Goal: Task Accomplishment & Management: Complete application form

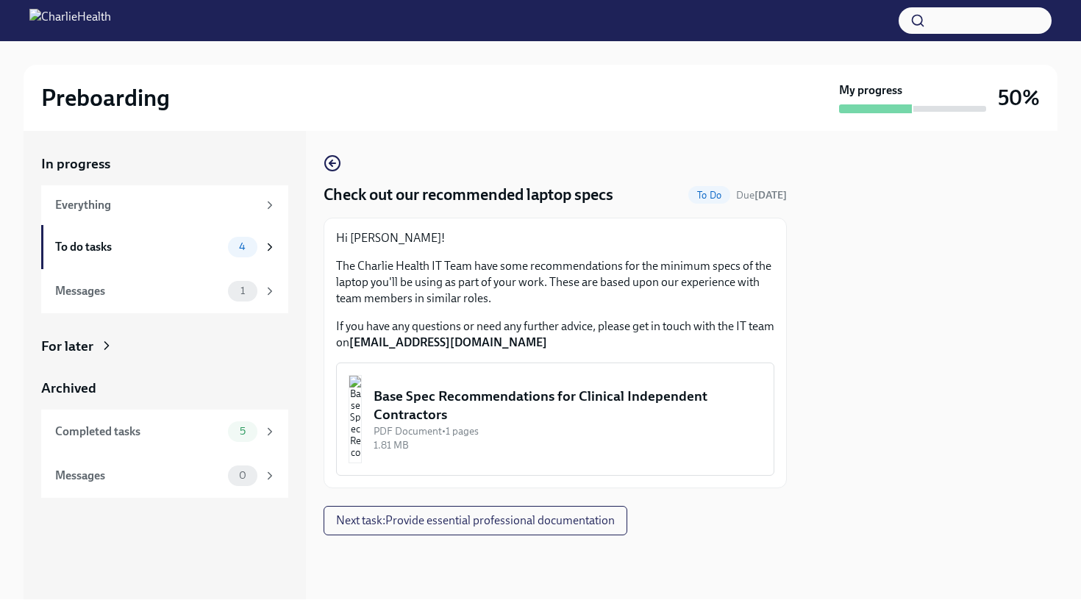
click at [521, 415] on div "Base Spec Recommendations for Clinical Independent Contractors" at bounding box center [568, 406] width 388 height 38
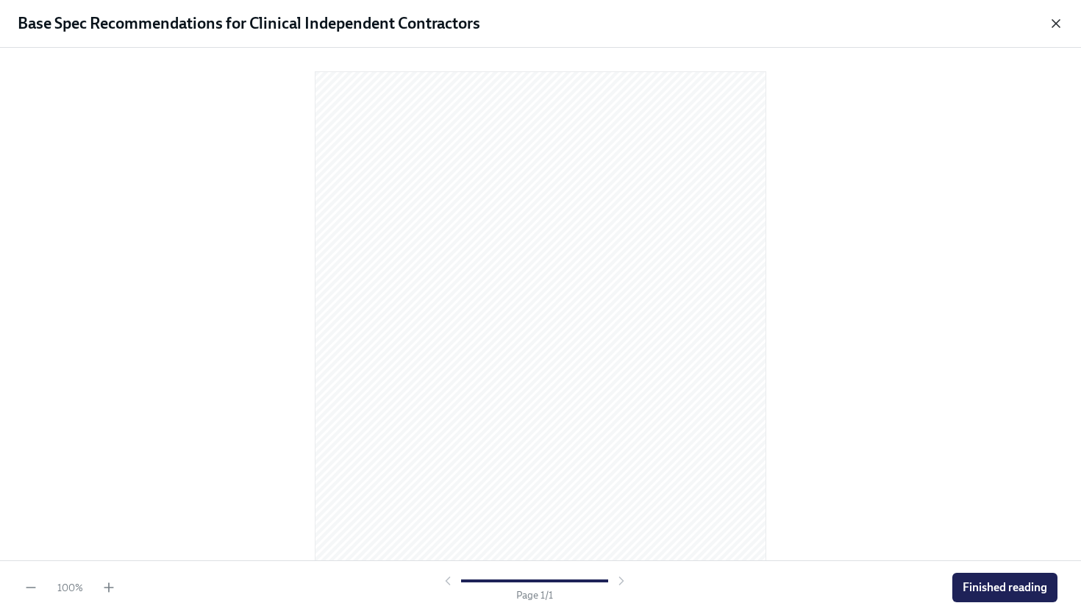
click at [1056, 26] on icon "button" at bounding box center [1056, 23] width 15 height 15
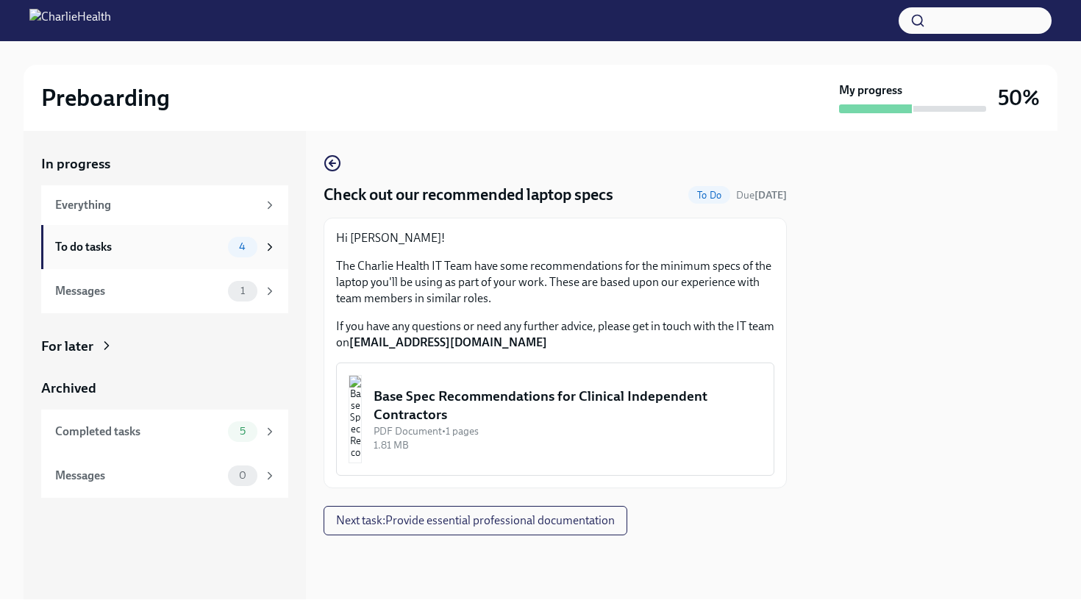
click at [218, 240] on div "To do tasks" at bounding box center [138, 247] width 167 height 16
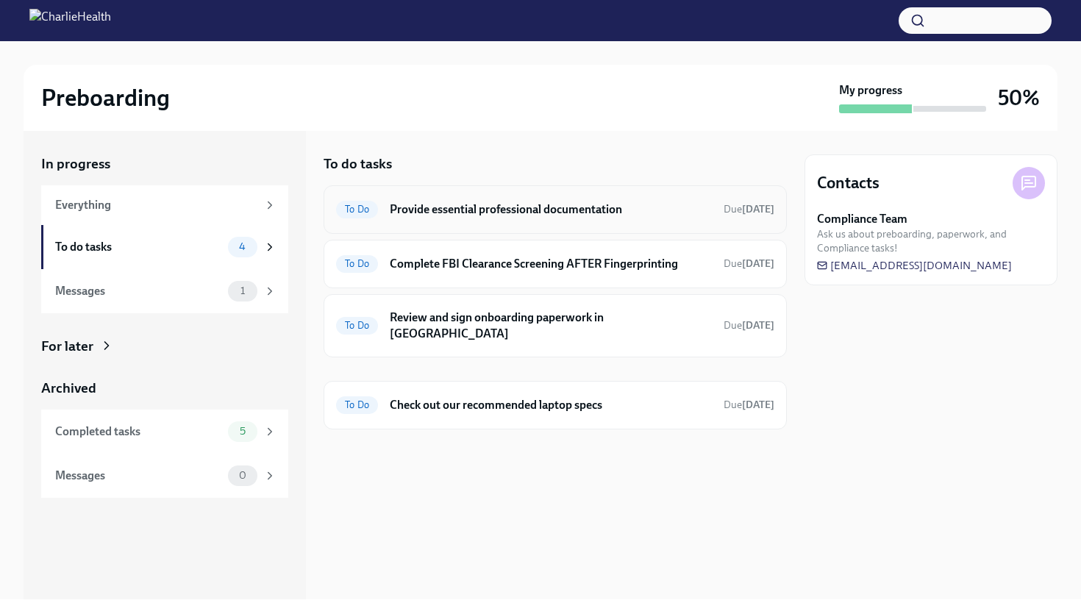
click at [561, 210] on h6 "Provide essential professional documentation" at bounding box center [551, 210] width 322 height 16
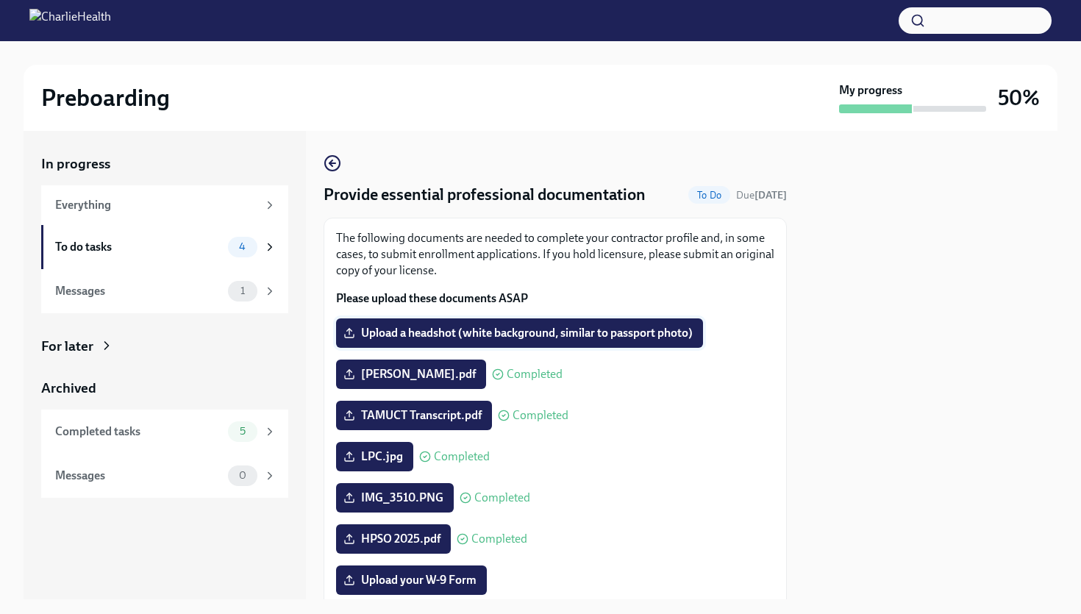
click at [525, 323] on label "Upload a headshot (white background, similar to passport photo)" at bounding box center [519, 332] width 367 height 29
click at [0, 0] on input "Upload a headshot (white background, similar to passport photo)" at bounding box center [0, 0] width 0 height 0
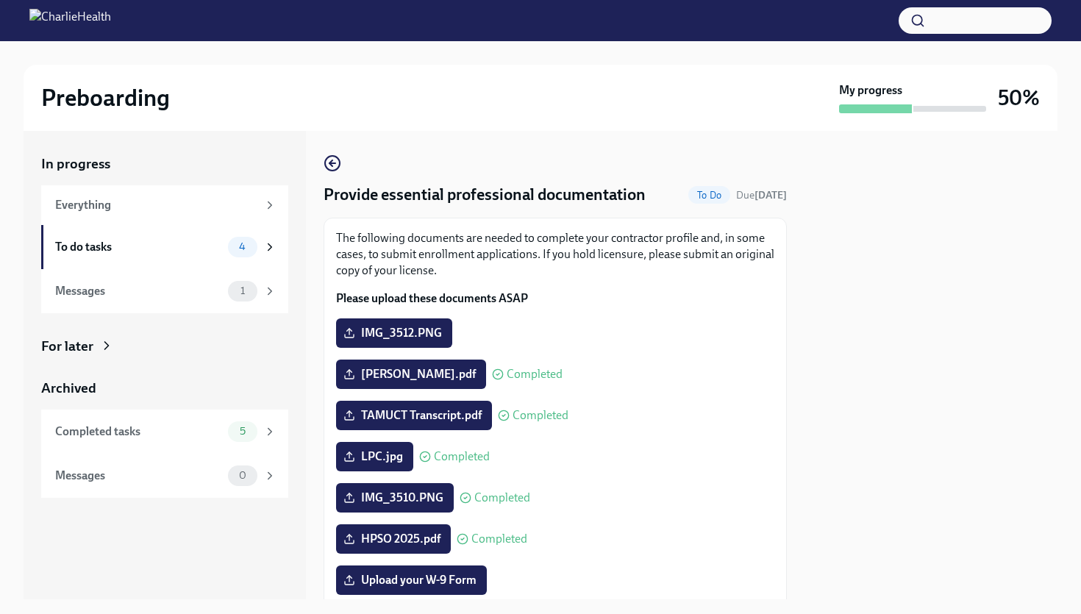
click at [738, 506] on div "IMG_3510.PNG Completed" at bounding box center [555, 497] width 438 height 29
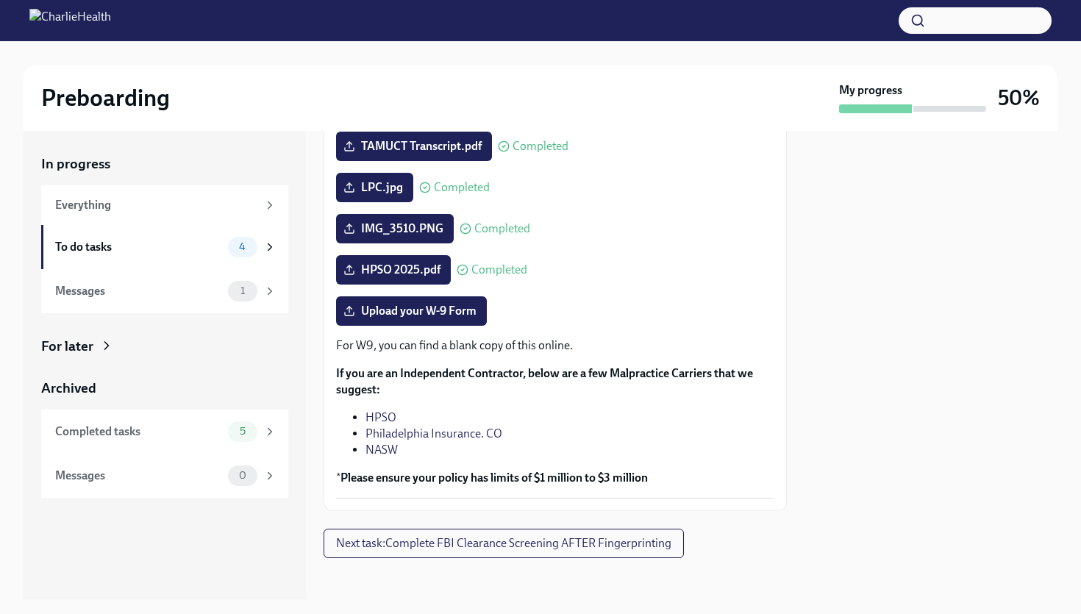
scroll to position [275, 0]
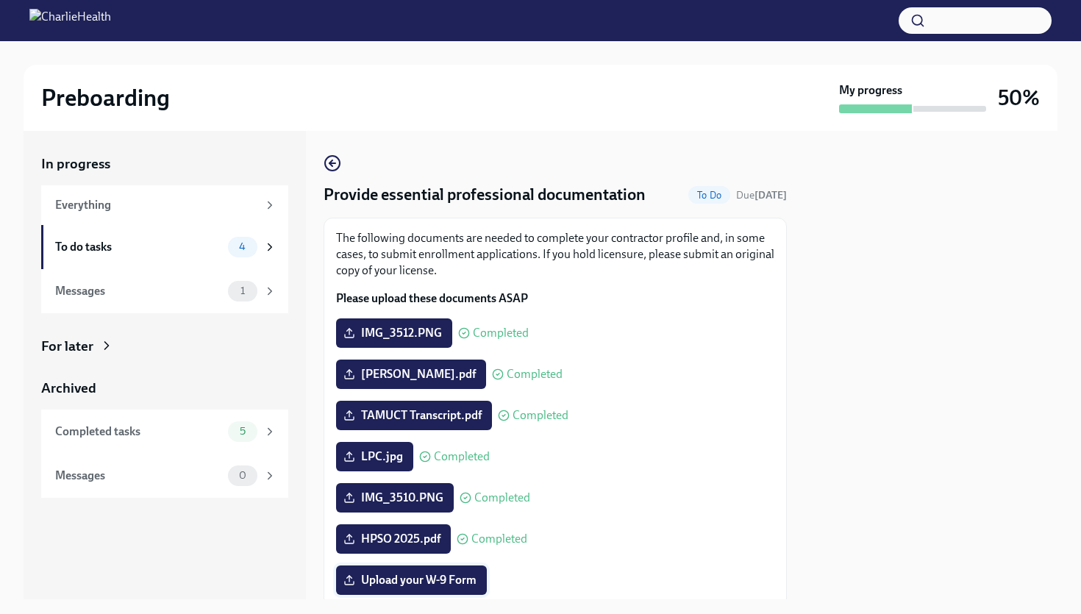
click at [427, 586] on span "Upload your W-9 Form" at bounding box center [411, 580] width 130 height 15
click at [0, 0] on input "Upload your W-9 Form" at bounding box center [0, 0] width 0 height 0
click at [399, 584] on span "Upload your W-9 Form" at bounding box center [411, 580] width 130 height 15
click at [0, 0] on input "Upload your W-9 Form" at bounding box center [0, 0] width 0 height 0
click at [437, 587] on span "Upload your W-9 Form" at bounding box center [411, 580] width 130 height 15
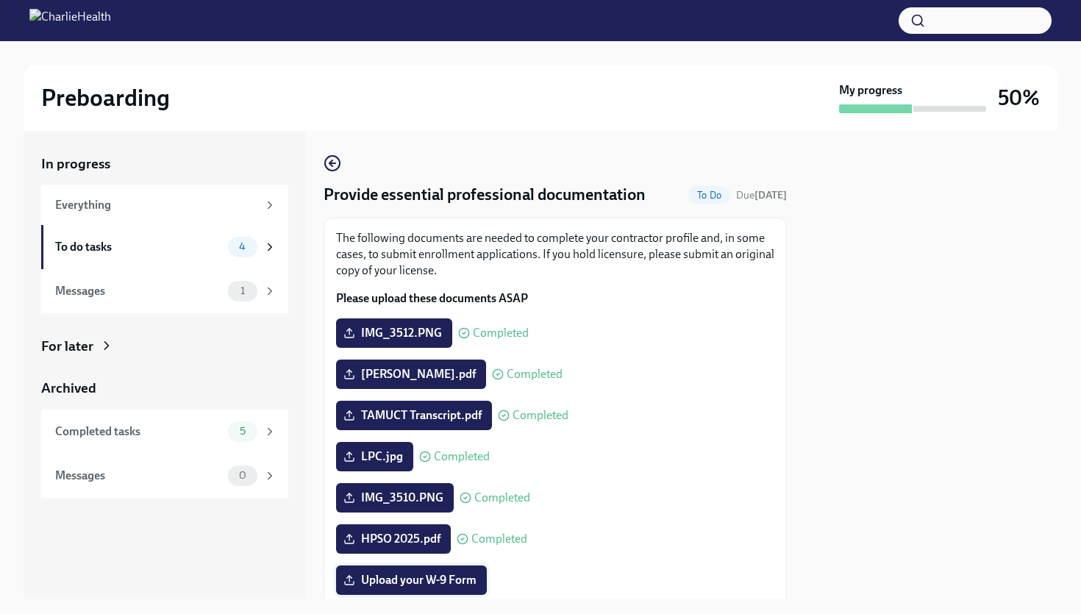
click at [0, 0] on input "Upload your W-9 Form" at bounding box center [0, 0] width 0 height 0
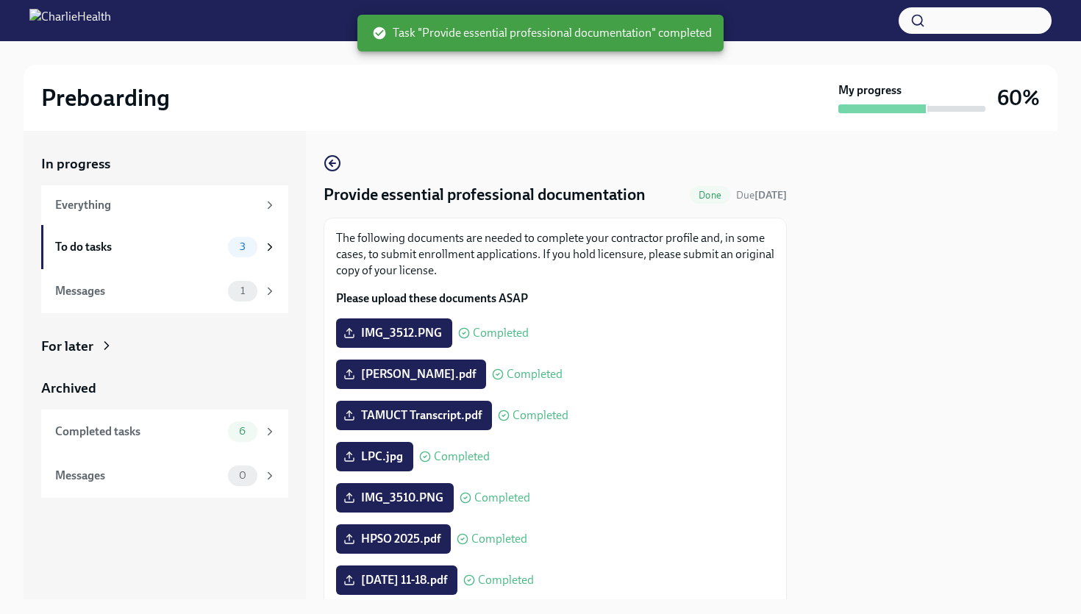
click at [935, 401] on div at bounding box center [931, 365] width 253 height 468
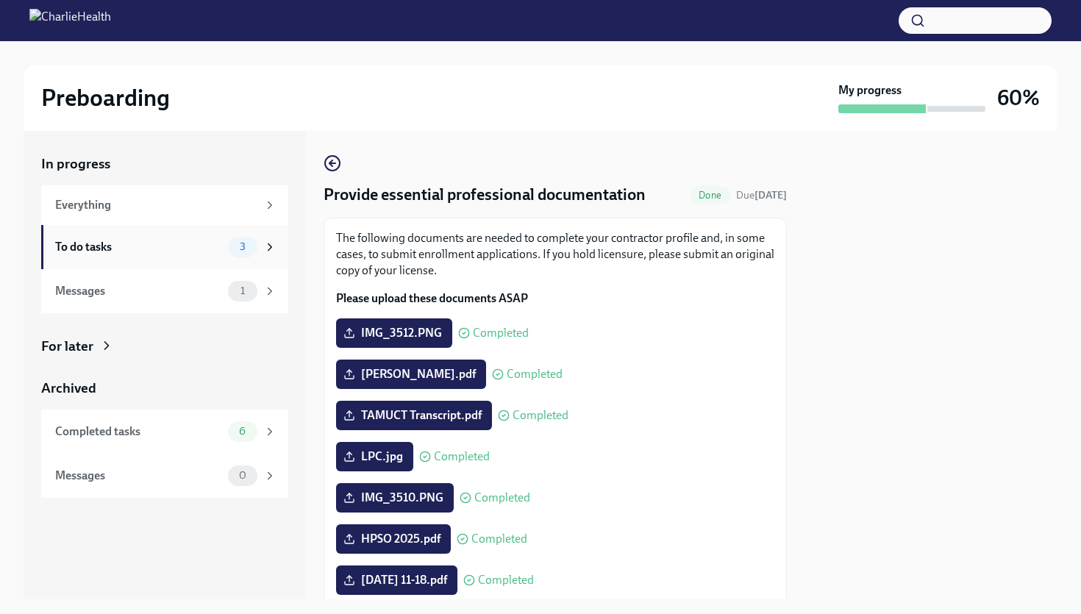
click at [235, 247] on span "3" at bounding box center [243, 246] width 24 height 11
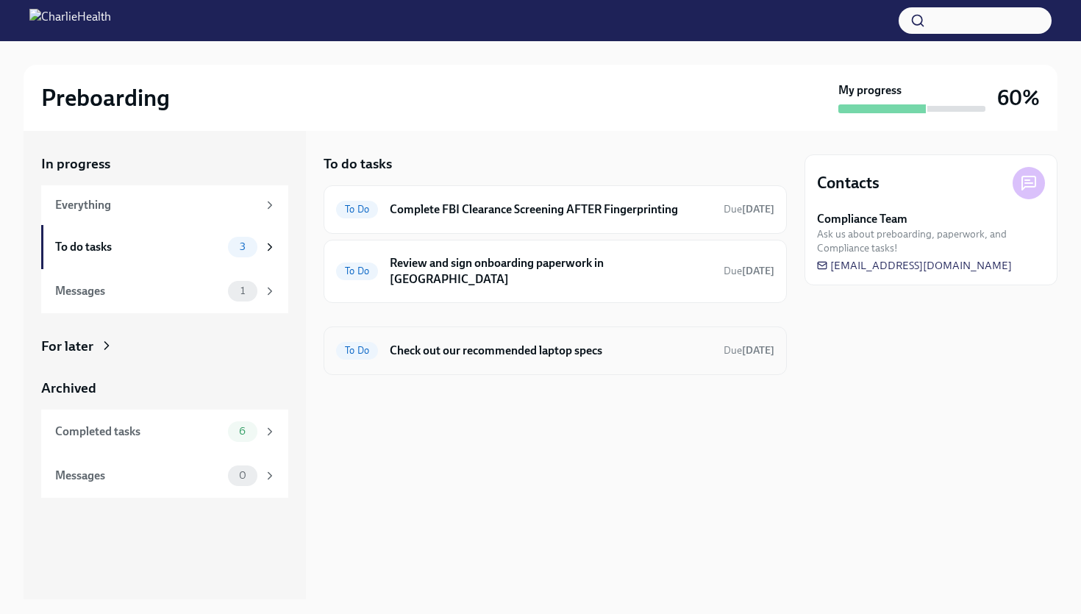
click at [437, 343] on h6 "Check out our recommended laptop specs" at bounding box center [551, 351] width 322 height 16
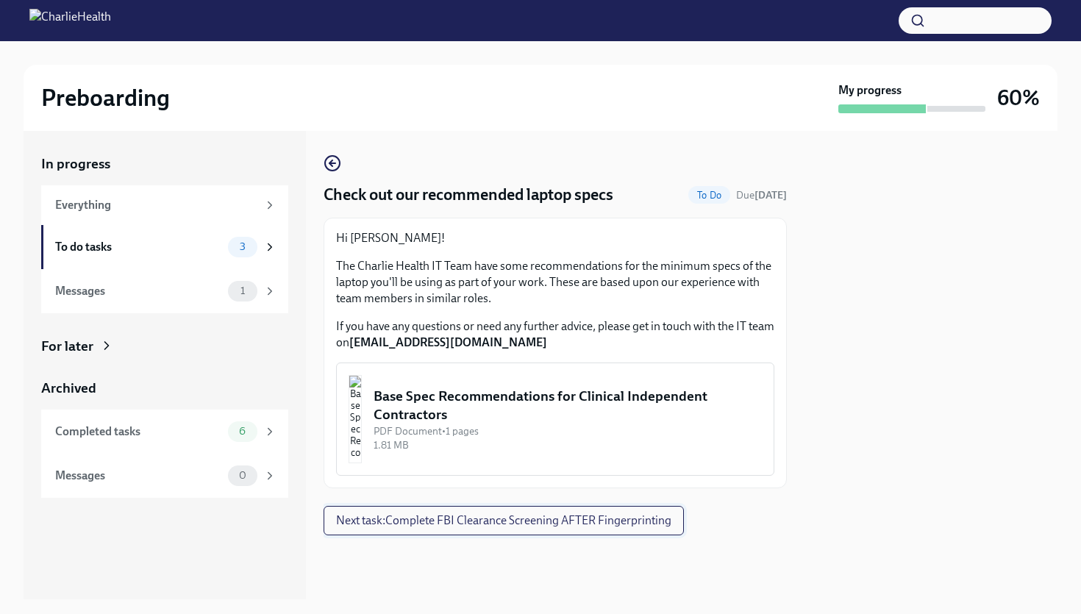
click at [422, 529] on button "Next task : Complete FBI Clearance Screening AFTER Fingerprinting" at bounding box center [504, 520] width 360 height 29
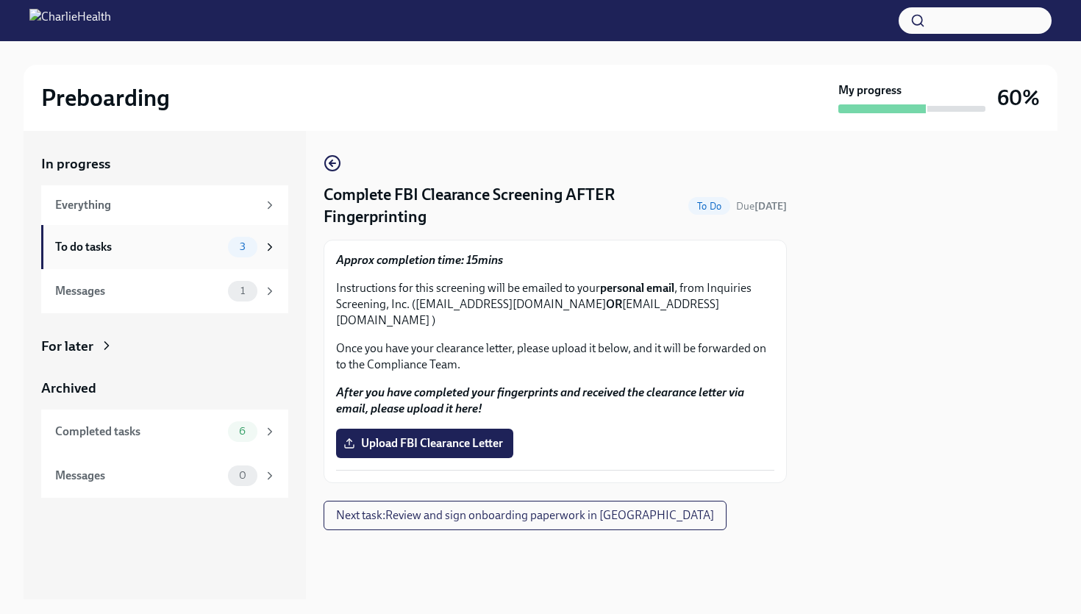
click at [257, 244] on div "3" at bounding box center [242, 247] width 29 height 21
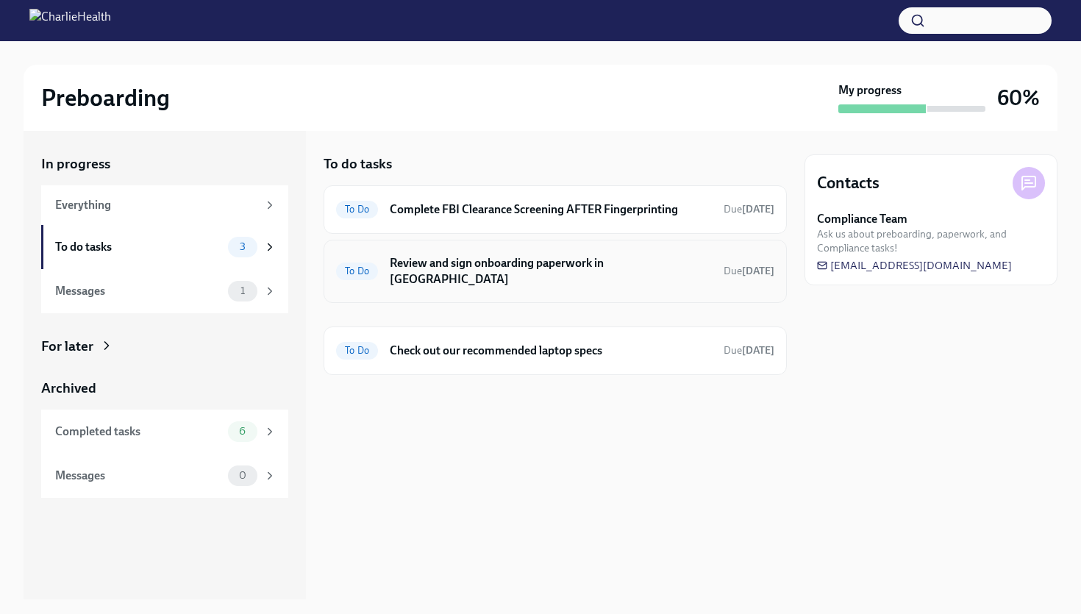
click at [485, 257] on h6 "Review and sign onboarding paperwork in [GEOGRAPHIC_DATA]" at bounding box center [551, 271] width 322 height 32
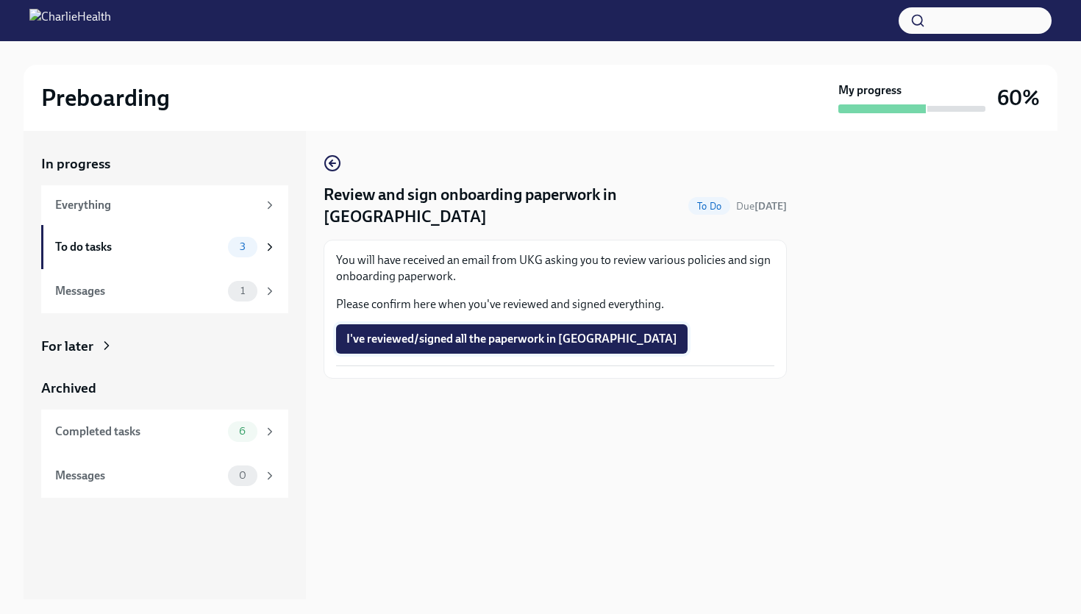
click at [448, 332] on span "I've reviewed/signed all the paperwork in UKG" at bounding box center [511, 339] width 331 height 15
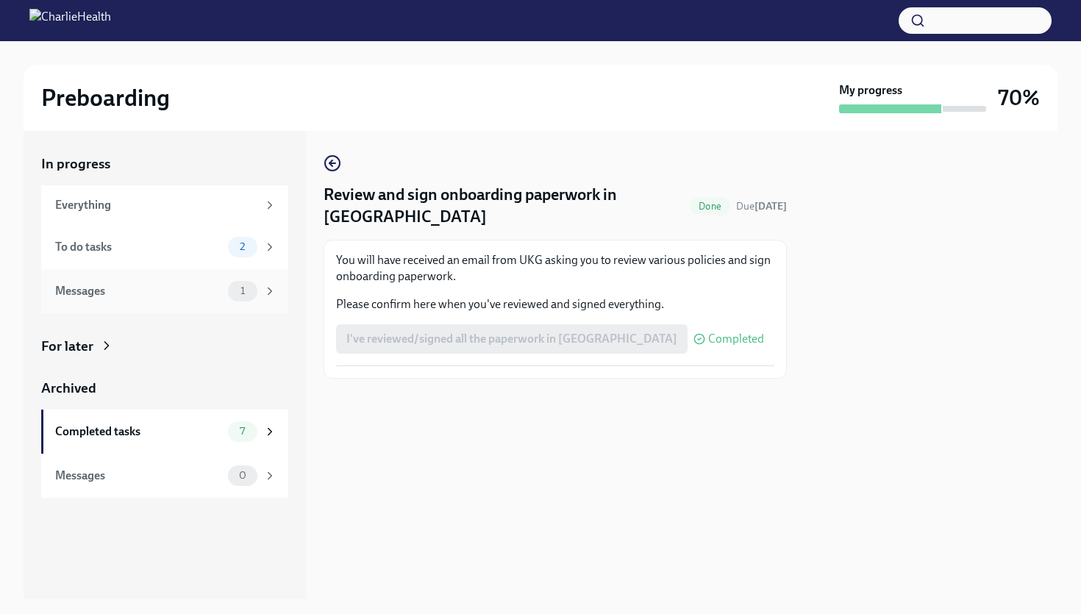
click at [243, 297] on div "1" at bounding box center [242, 291] width 29 height 21
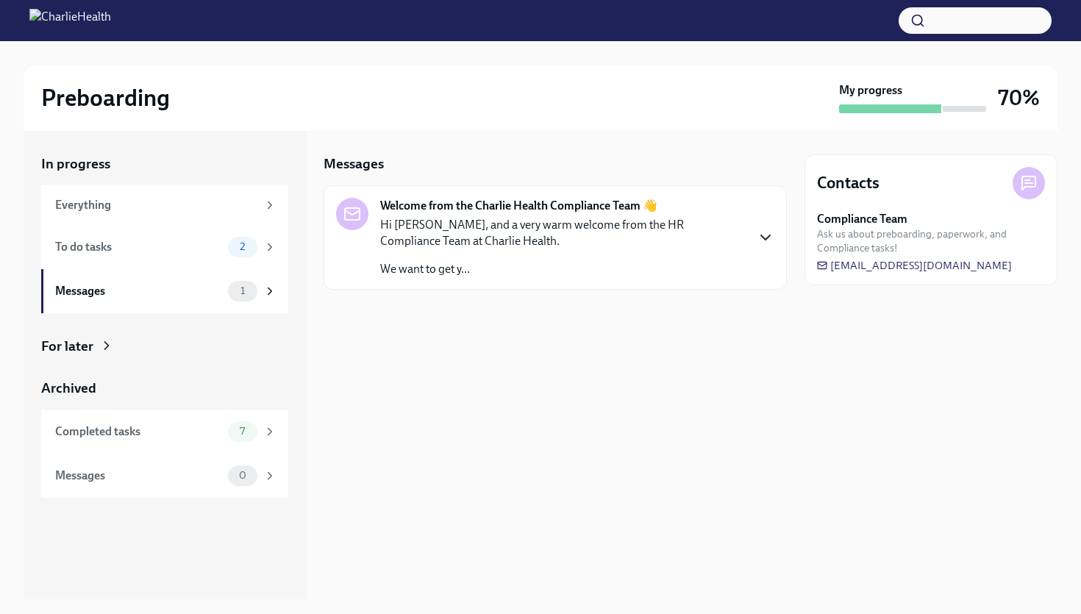
click at [769, 229] on icon "button" at bounding box center [766, 238] width 18 height 18
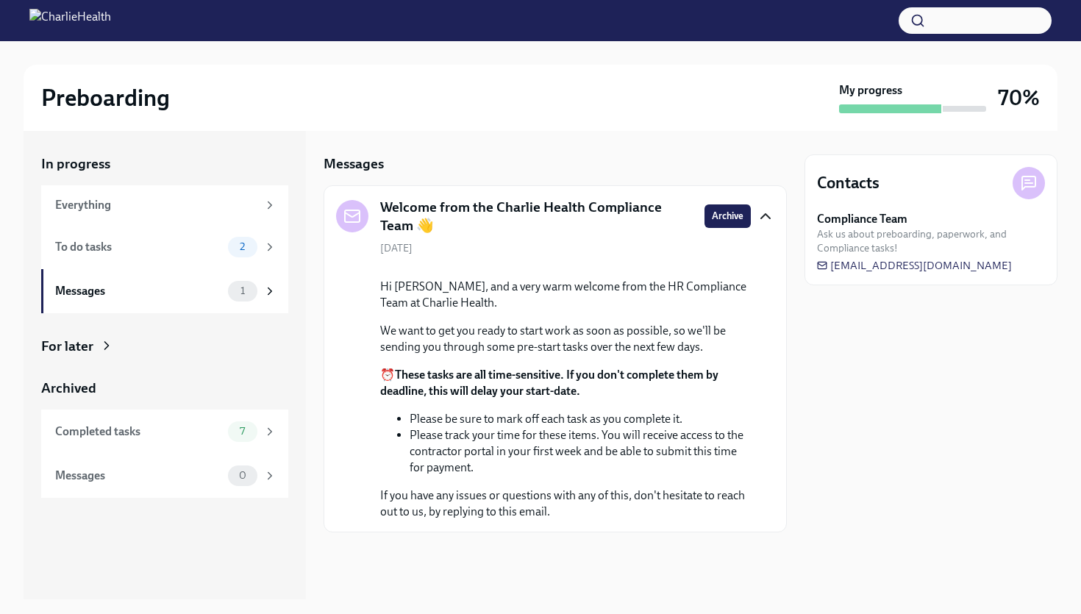
click at [759, 343] on div "September 22nd Hi Tiffany, and a very warm welcome from the HR Compliance Team …" at bounding box center [555, 380] width 438 height 279
click at [725, 210] on span "Archive" at bounding box center [728, 216] width 32 height 15
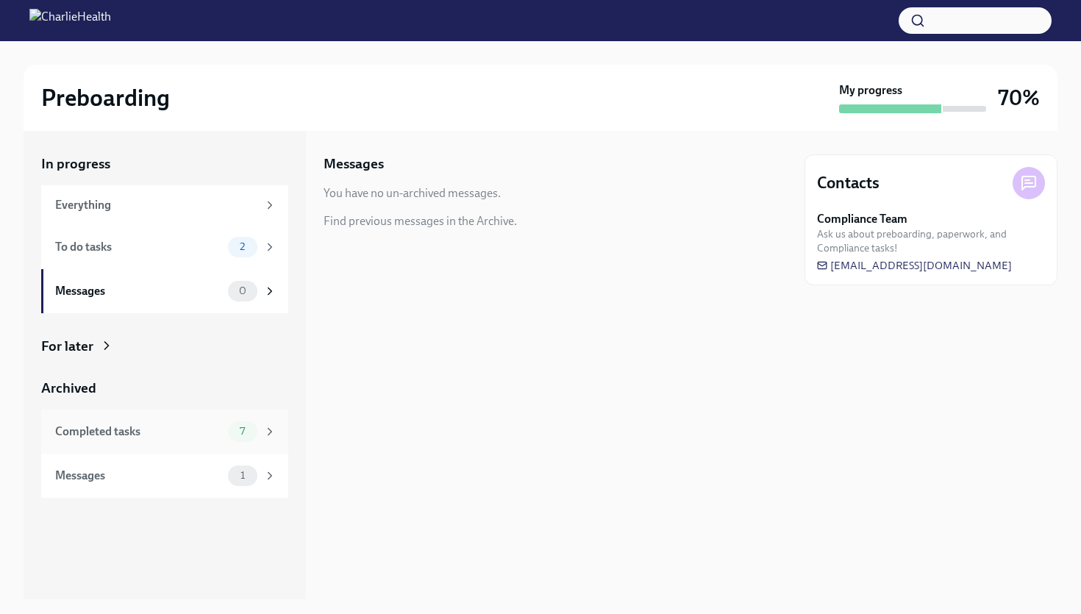
click at [201, 437] on div "Completed tasks" at bounding box center [138, 432] width 167 height 16
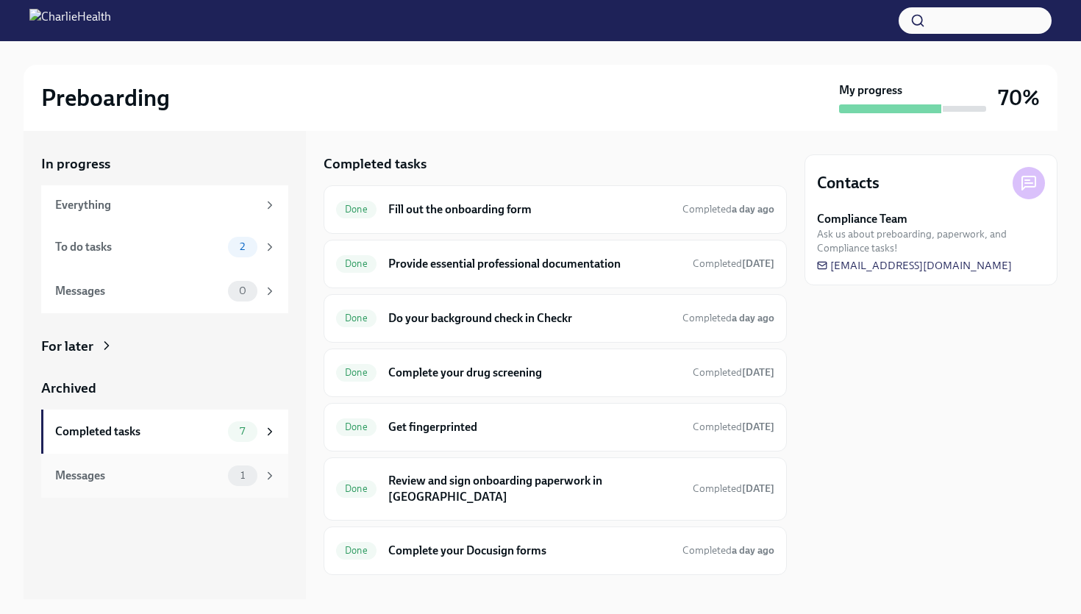
click at [213, 485] on div "Messages 1" at bounding box center [165, 476] width 221 height 21
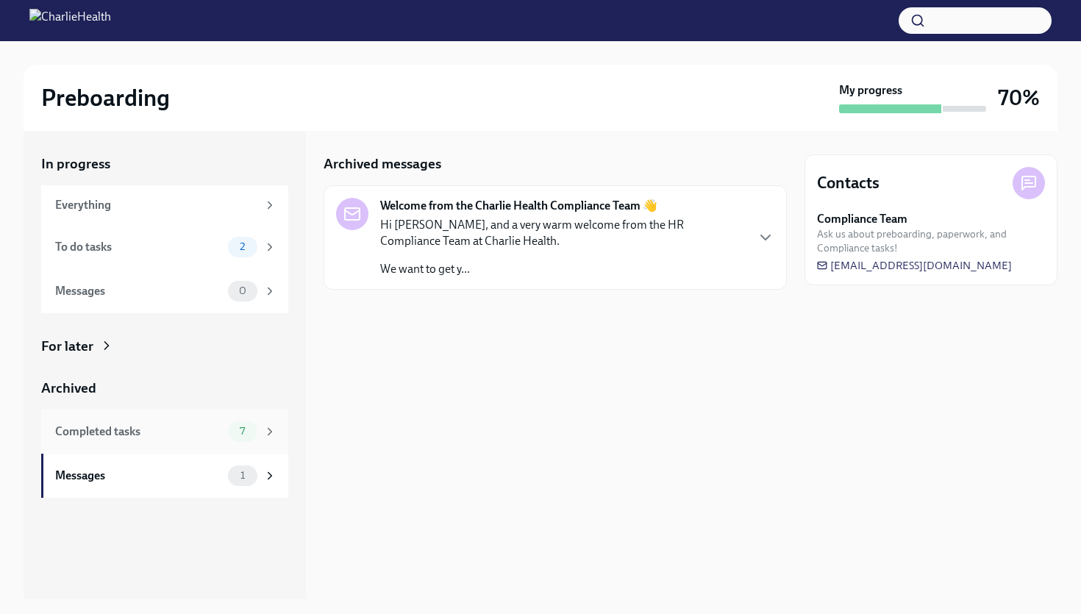
click at [215, 443] on div "Completed tasks 7" at bounding box center [164, 432] width 247 height 44
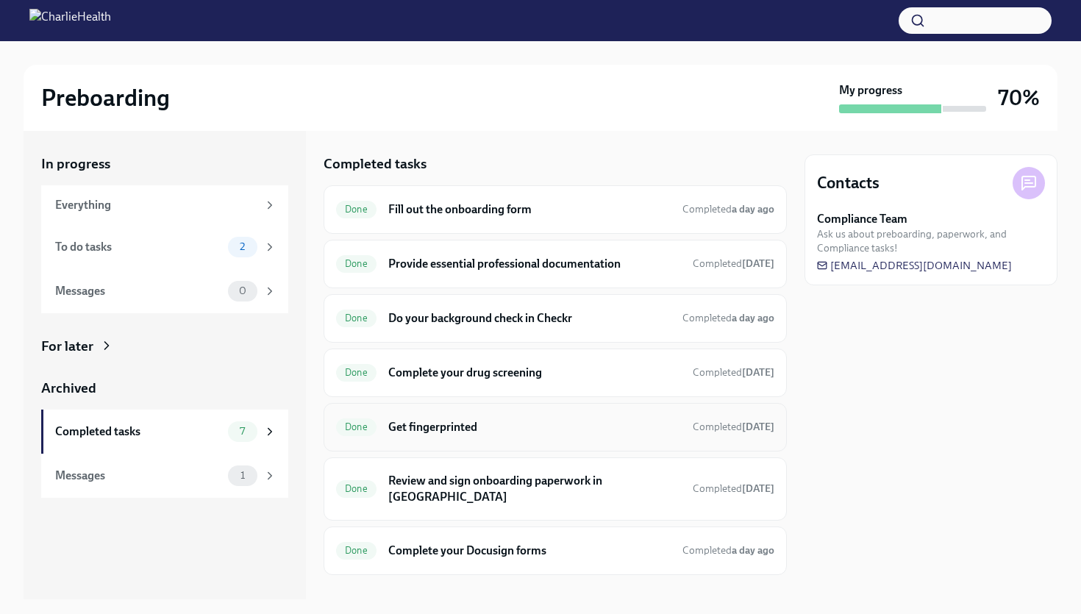
click at [444, 421] on h6 "Get fingerprinted" at bounding box center [534, 427] width 293 height 16
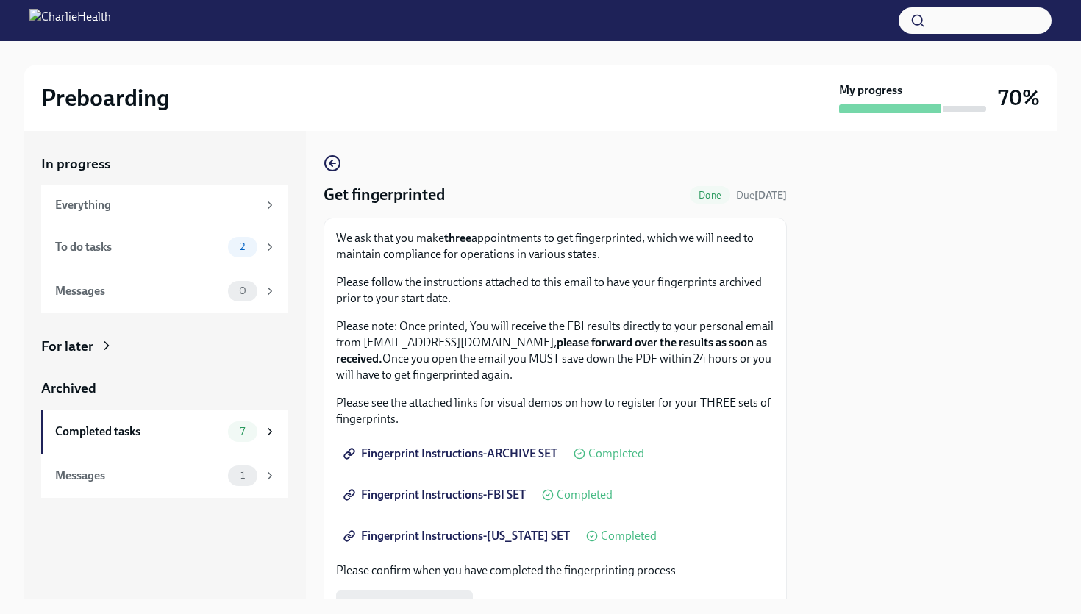
click at [427, 498] on span "Fingerprint Instructions-FBI SET" at bounding box center [435, 495] width 179 height 15
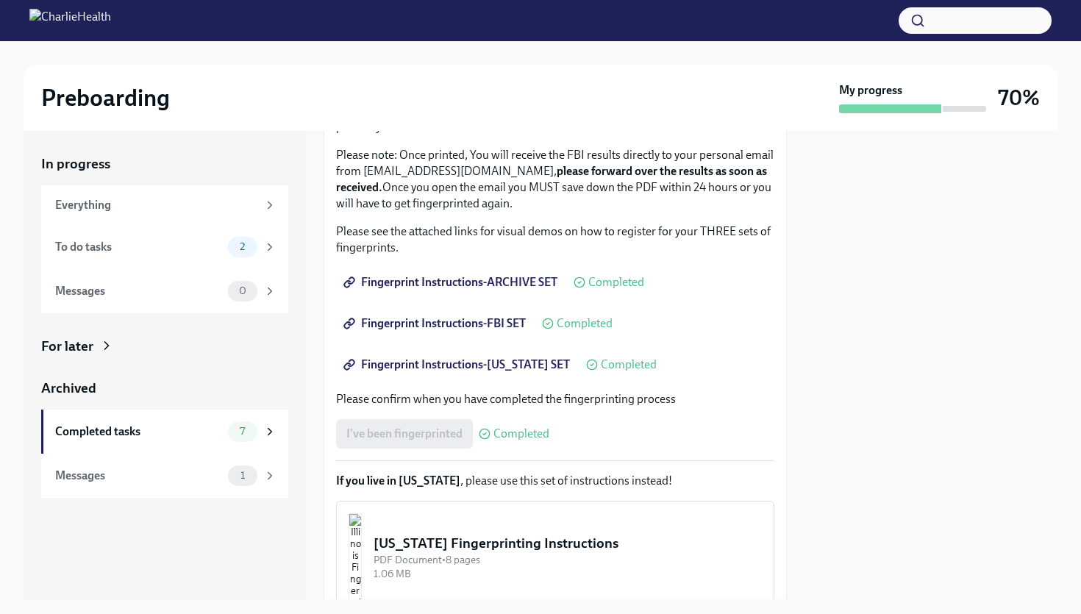
scroll to position [206, 0]
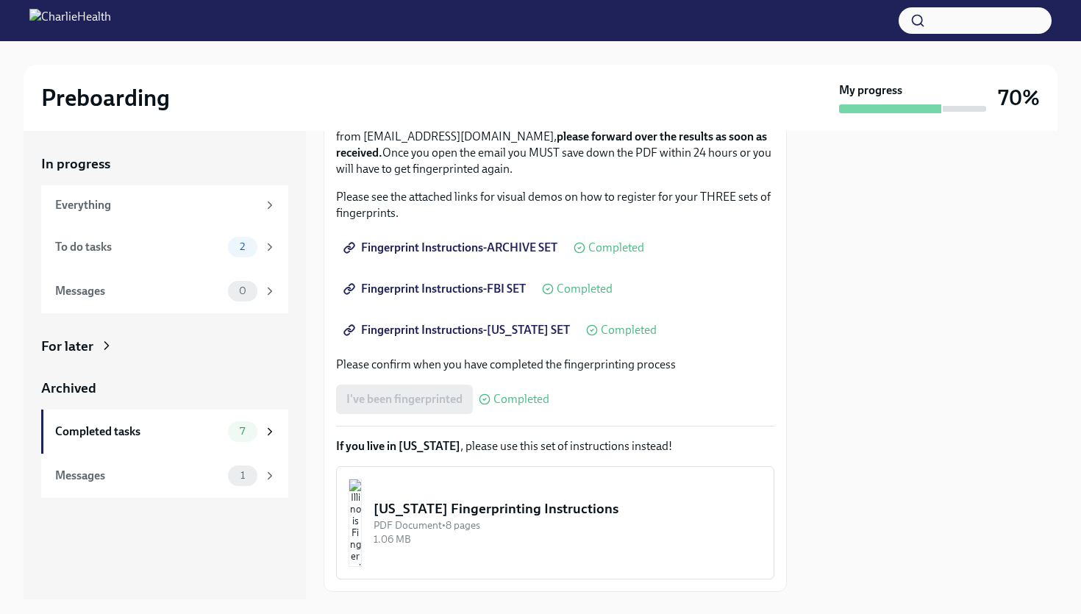
click at [474, 328] on span "Fingerprint Instructions-FLORIDA SET" at bounding box center [458, 330] width 224 height 15
click at [402, 247] on span "Fingerprint Instructions-ARCHIVE SET" at bounding box center [451, 247] width 211 height 15
click at [812, 256] on div at bounding box center [931, 365] width 253 height 468
click at [188, 243] on div "To do tasks" at bounding box center [138, 247] width 167 height 16
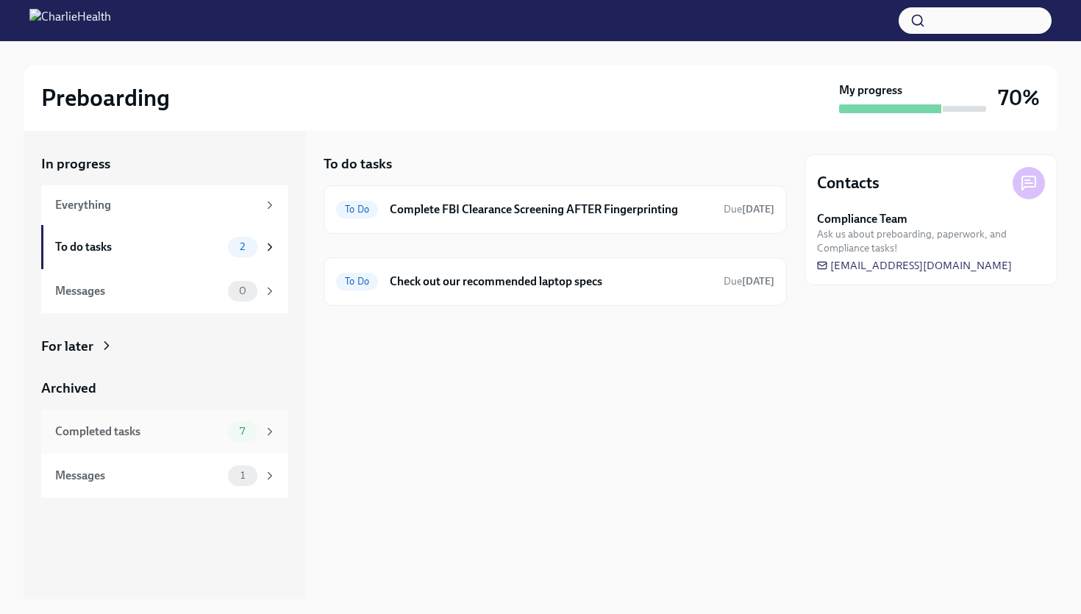
click at [210, 449] on div "Completed tasks 7" at bounding box center [164, 432] width 247 height 44
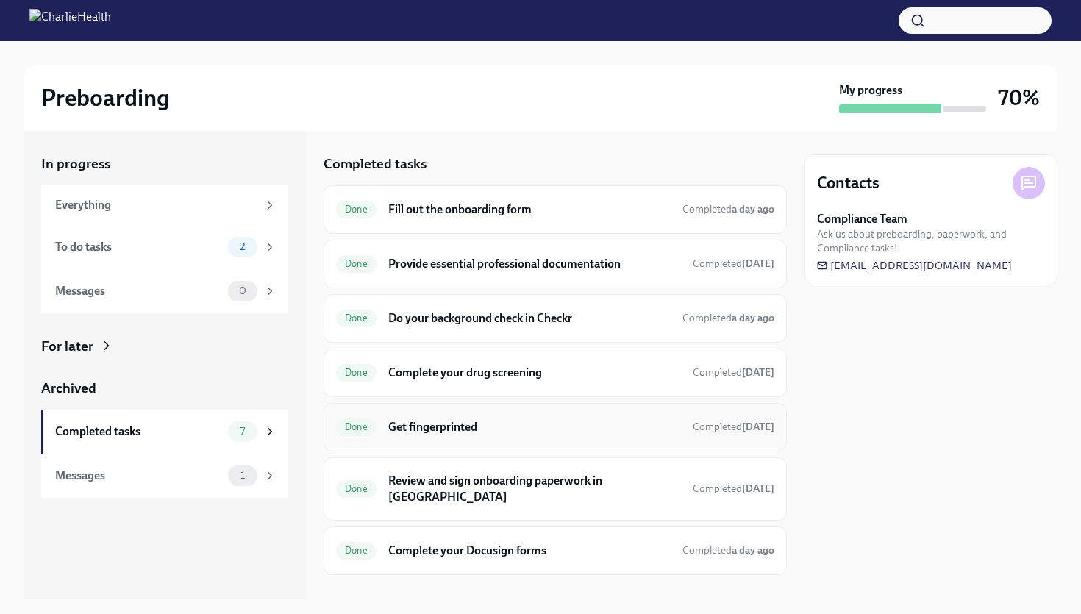
click at [471, 433] on h6 "Get fingerprinted" at bounding box center [534, 427] width 293 height 16
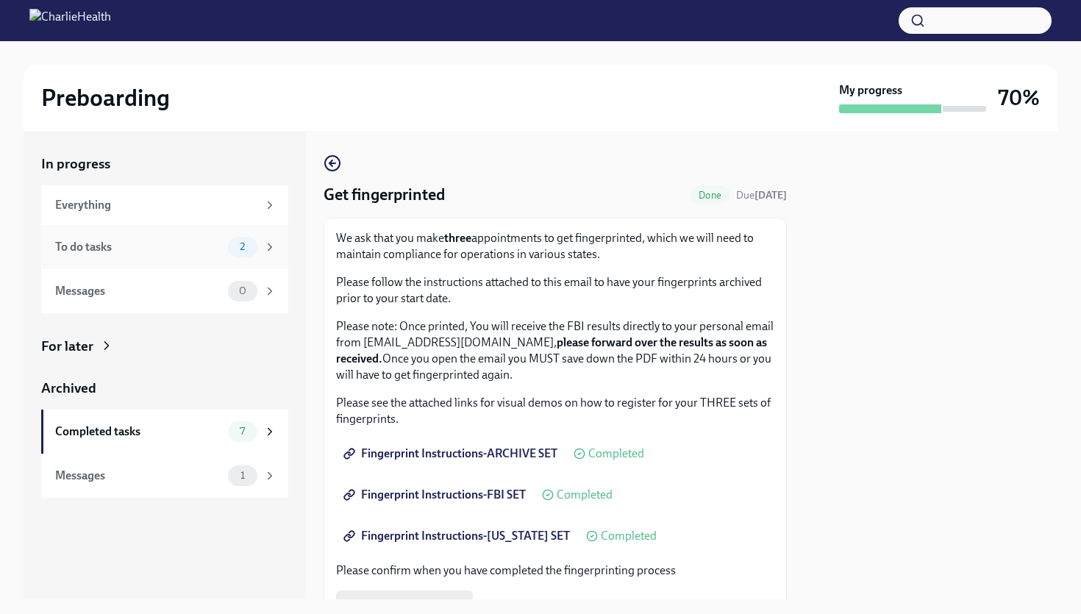
click at [185, 249] on div "To do tasks" at bounding box center [138, 247] width 167 height 16
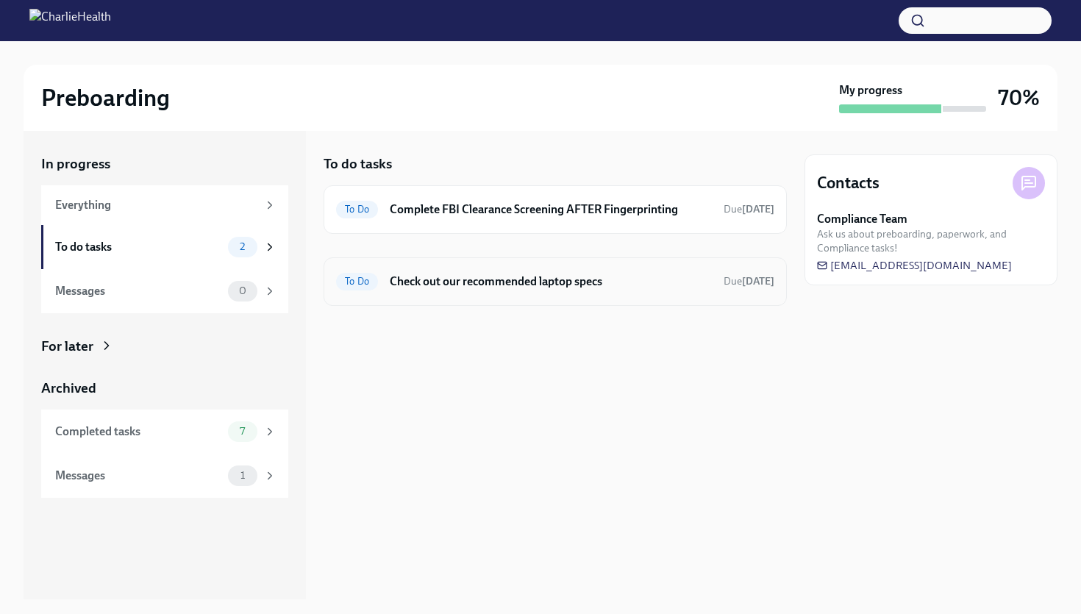
click at [396, 285] on h6 "Check out our recommended laptop specs" at bounding box center [551, 282] width 322 height 16
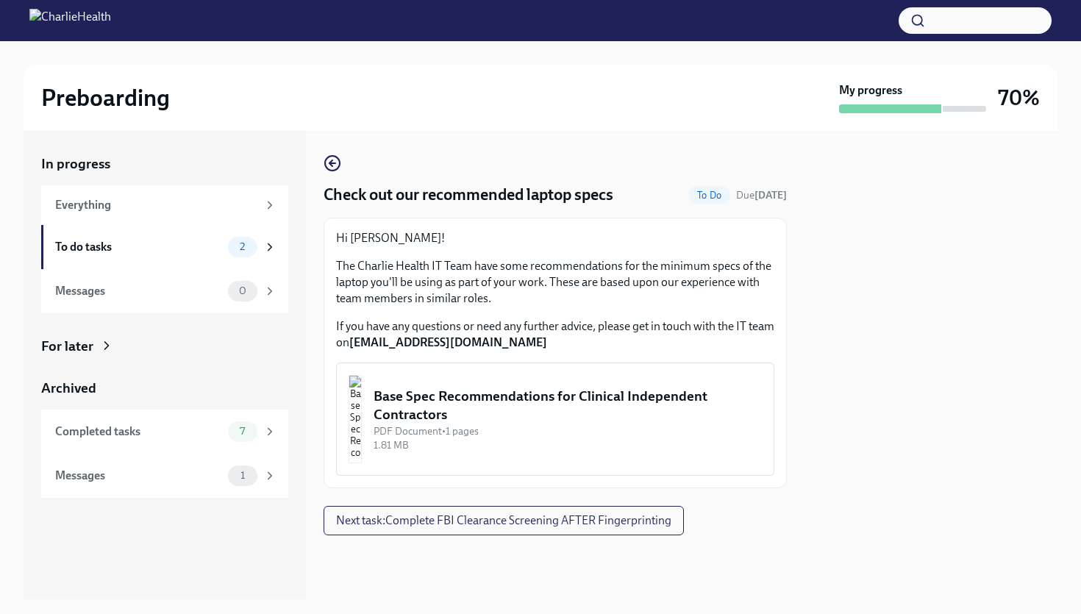
click at [516, 313] on div "Hi Tiffany! The Charlie Health IT Team have some recommendations for the minimu…" at bounding box center [555, 290] width 438 height 121
click at [493, 418] on div "Base Spec Recommendations for Clinical Independent Contractors" at bounding box center [568, 406] width 388 height 38
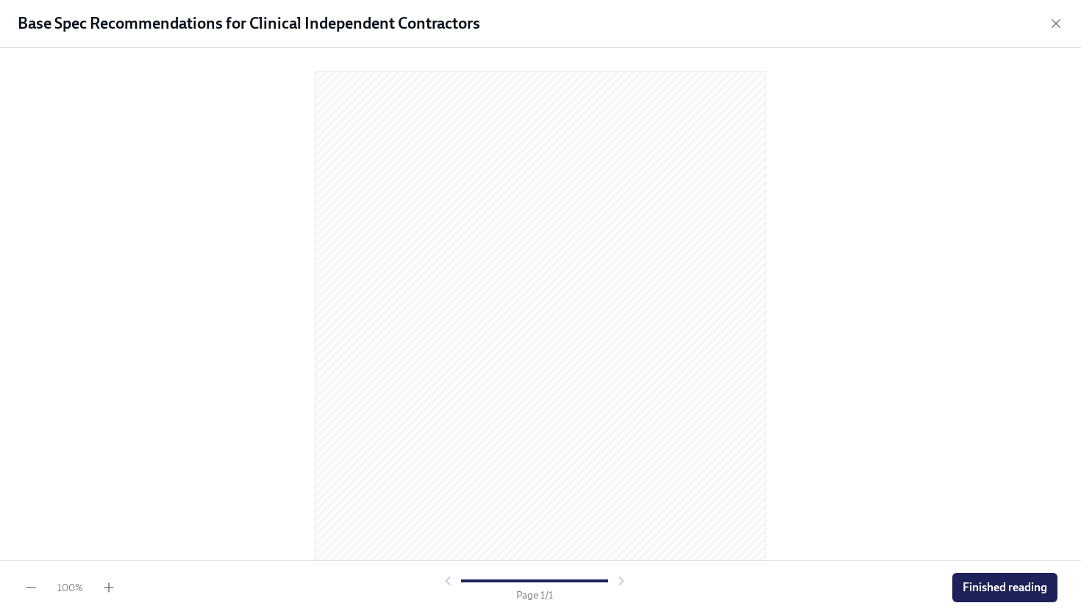
click at [816, 472] on div at bounding box center [541, 301] width 1034 height 483
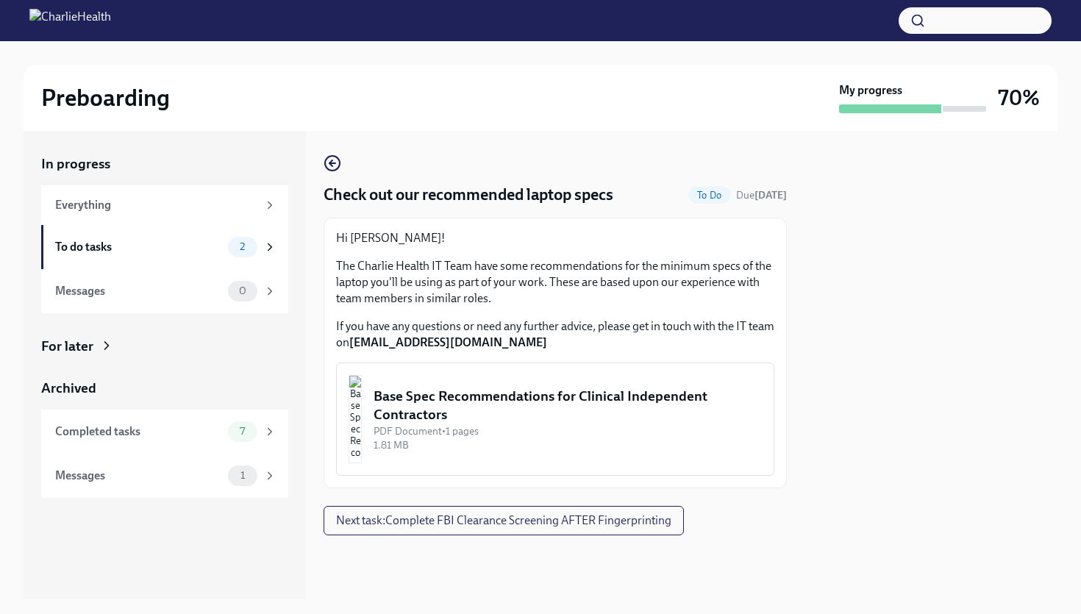
click at [516, 376] on button "Base Spec Recommendations for Clinical Independent Contractors PDF Document • 1…" at bounding box center [555, 419] width 438 height 113
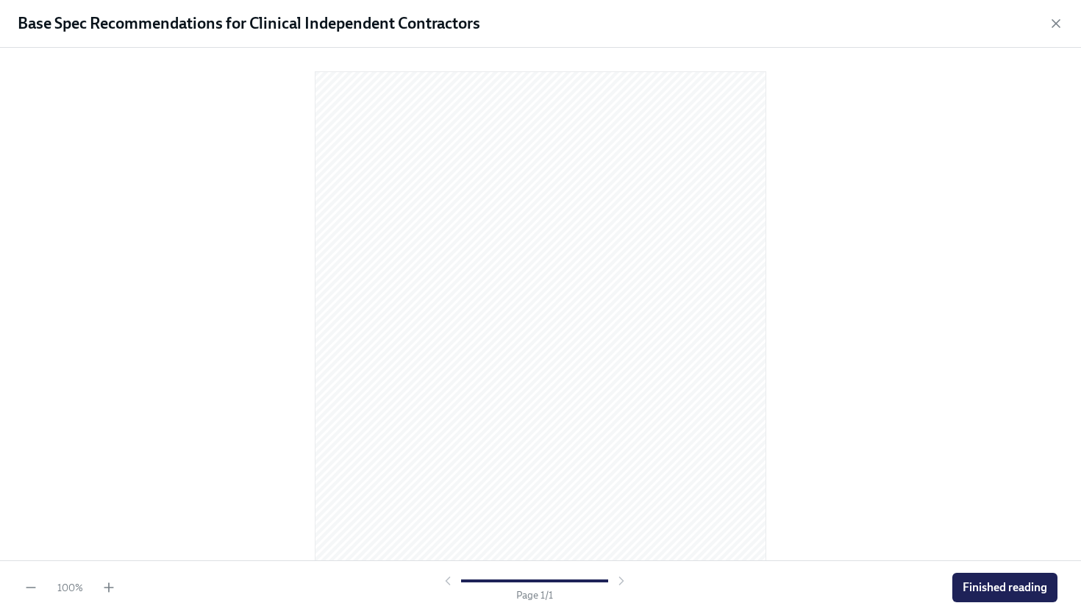
click at [829, 360] on div at bounding box center [541, 301] width 1034 height 483
click at [980, 571] on div "100 % Page 1 / 1 Finished reading" at bounding box center [540, 587] width 1081 height 54
click at [977, 586] on span "Finished reading" at bounding box center [1005, 587] width 85 height 15
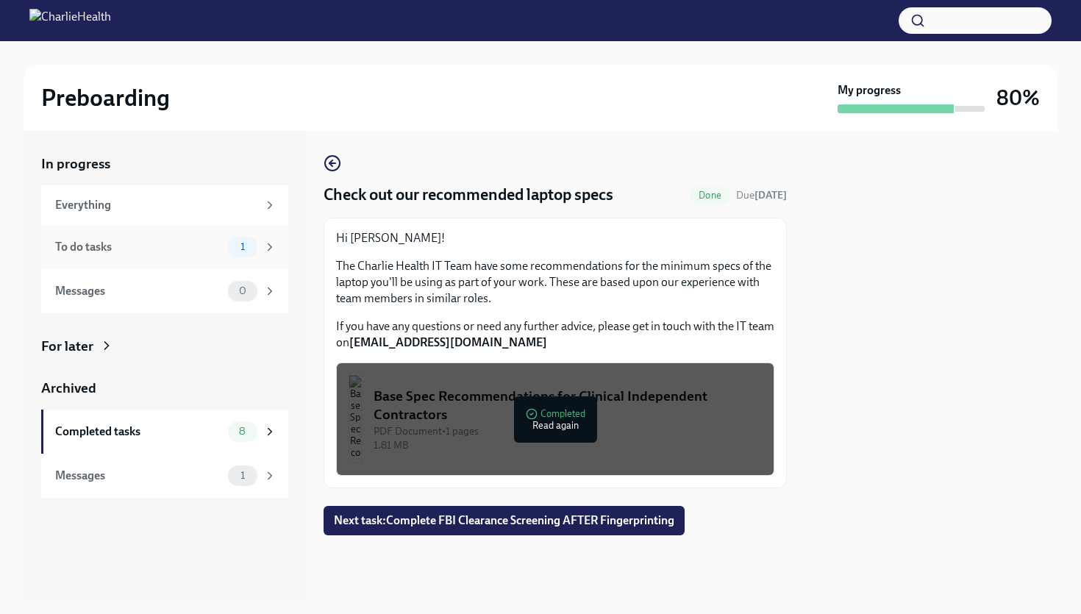
click at [241, 248] on span "1" at bounding box center [243, 246] width 22 height 11
